Goal: Download file/media

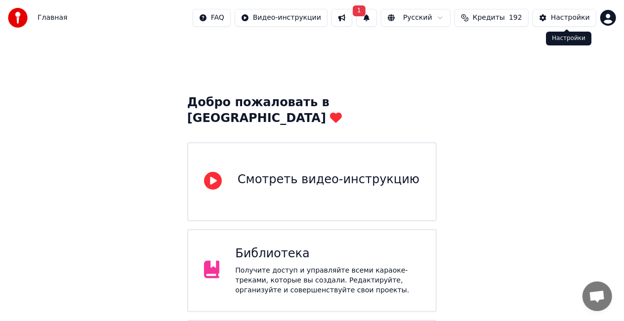
click at [572, 18] on div "Настройки" at bounding box center [570, 18] width 39 height 10
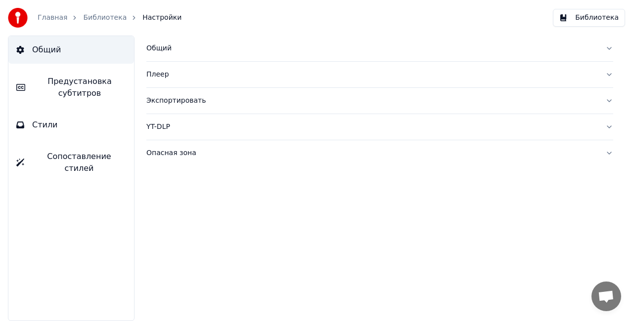
click at [178, 156] on div "Опасная зона" at bounding box center [371, 153] width 451 height 10
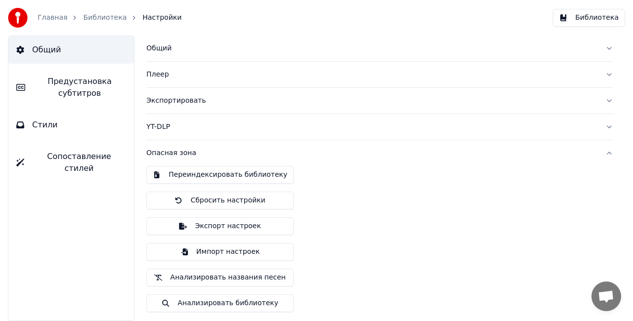
click at [175, 172] on button "Переиндексировать библиотеку" at bounding box center [219, 175] width 147 height 18
click at [105, 15] on link "Библиотека" at bounding box center [104, 18] width 43 height 10
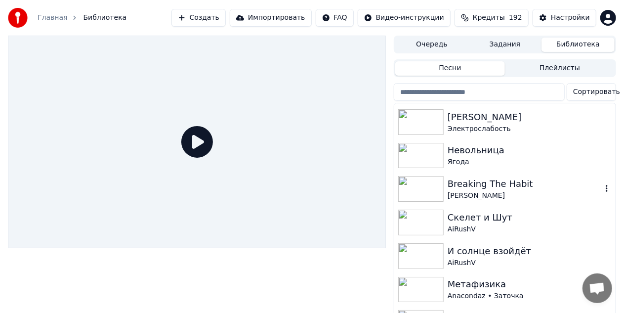
scroll to position [1828, 0]
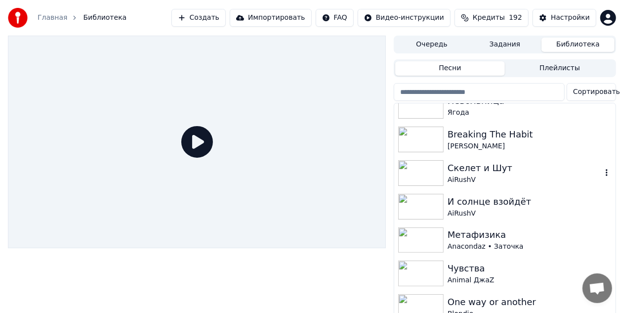
click at [490, 178] on div "AiRushV" at bounding box center [525, 180] width 154 height 10
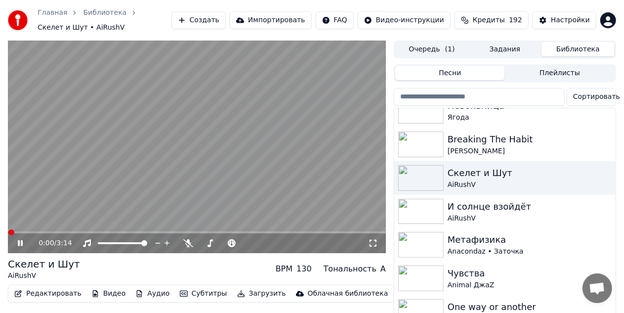
click at [123, 195] on video at bounding box center [197, 147] width 378 height 212
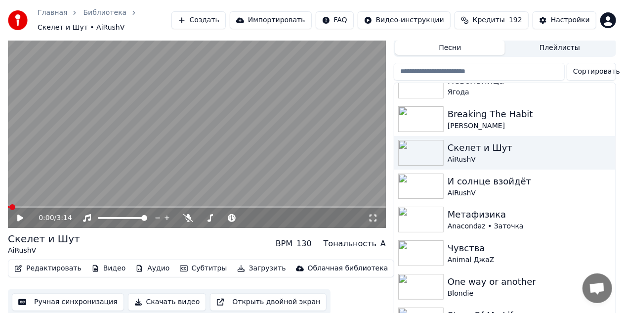
scroll to position [36, 0]
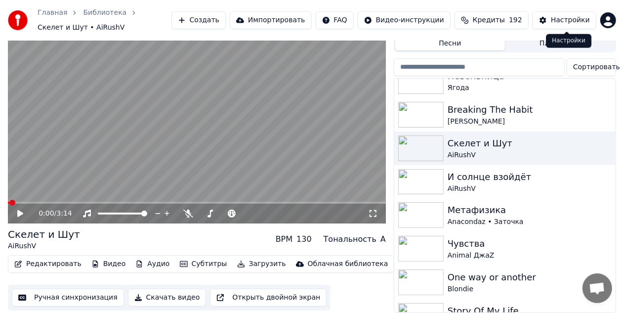
click at [552, 22] on button "Настройки" at bounding box center [565, 20] width 64 height 18
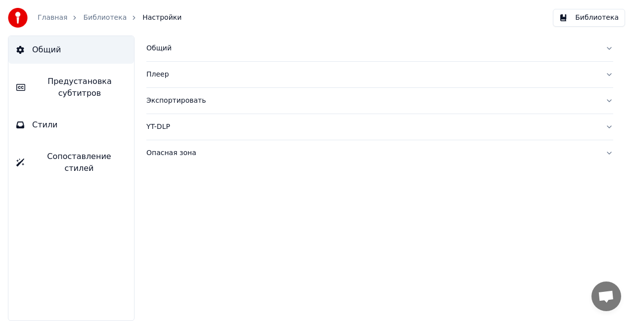
click at [185, 101] on div "Экспортировать" at bounding box center [371, 101] width 451 height 10
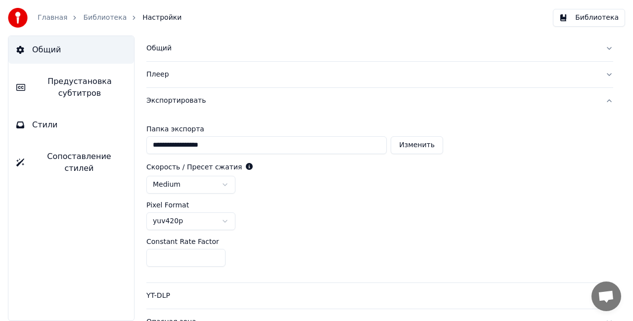
click at [415, 146] on button "Изменить" at bounding box center [416, 145] width 52 height 18
type input "**********"
click at [98, 14] on link "Библиотека" at bounding box center [104, 18] width 43 height 10
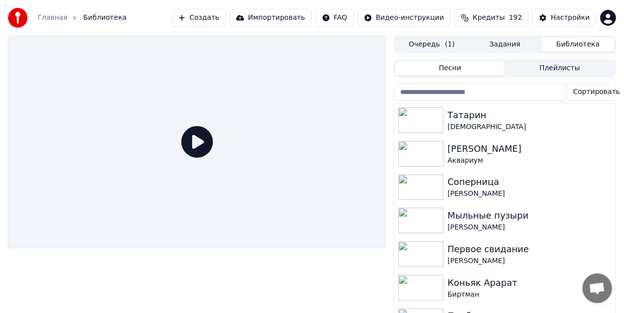
click at [190, 140] on icon at bounding box center [197, 142] width 32 height 32
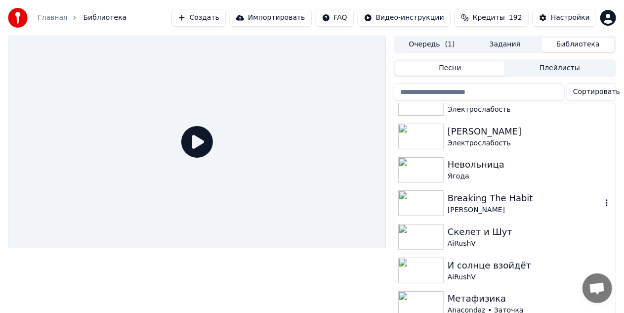
scroll to position [1779, 0]
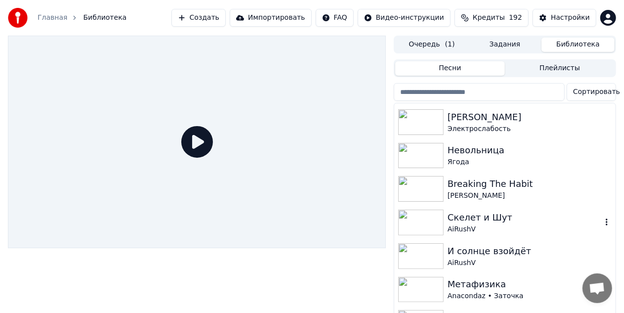
click at [523, 213] on div "Скелет и Шут" at bounding box center [525, 218] width 154 height 14
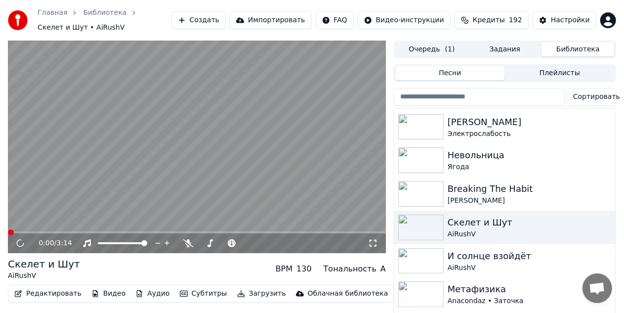
click at [195, 136] on video at bounding box center [197, 147] width 378 height 212
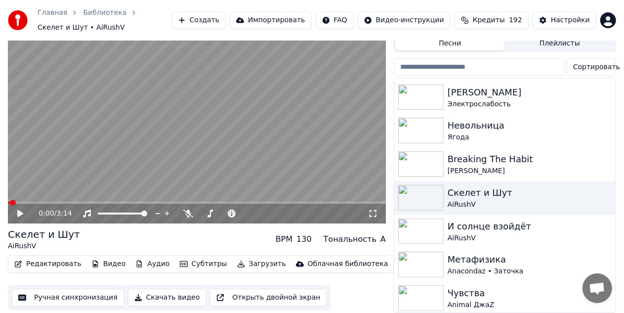
click at [161, 292] on button "Скачать видео" at bounding box center [167, 298] width 79 height 18
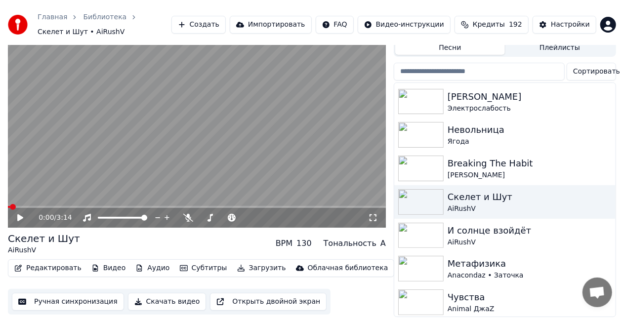
scroll to position [19, 0]
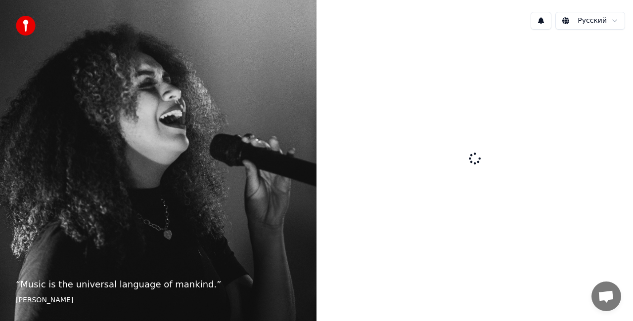
click at [509, 89] on div at bounding box center [474, 160] width 316 height 244
